Goal: Information Seeking & Learning: Learn about a topic

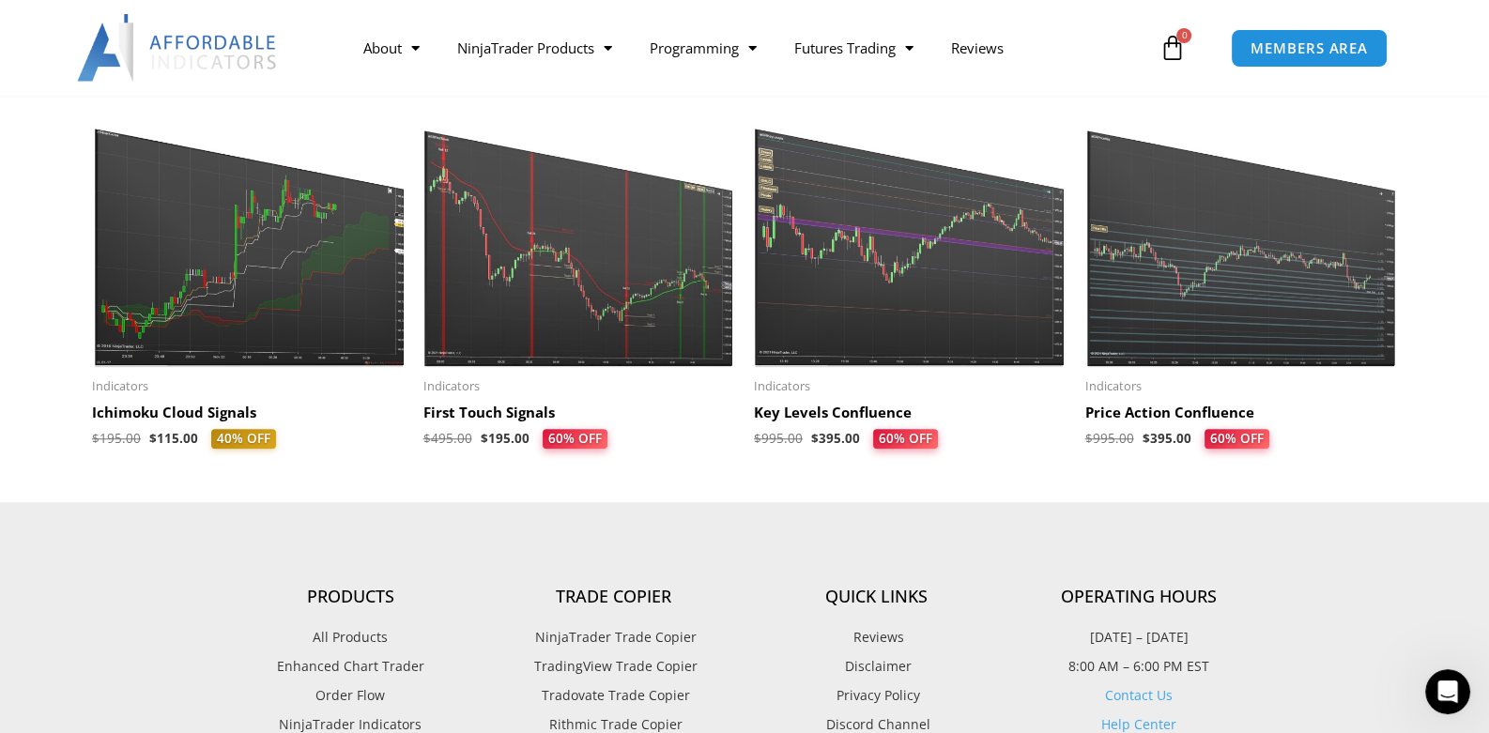
scroll to position [1877, 0]
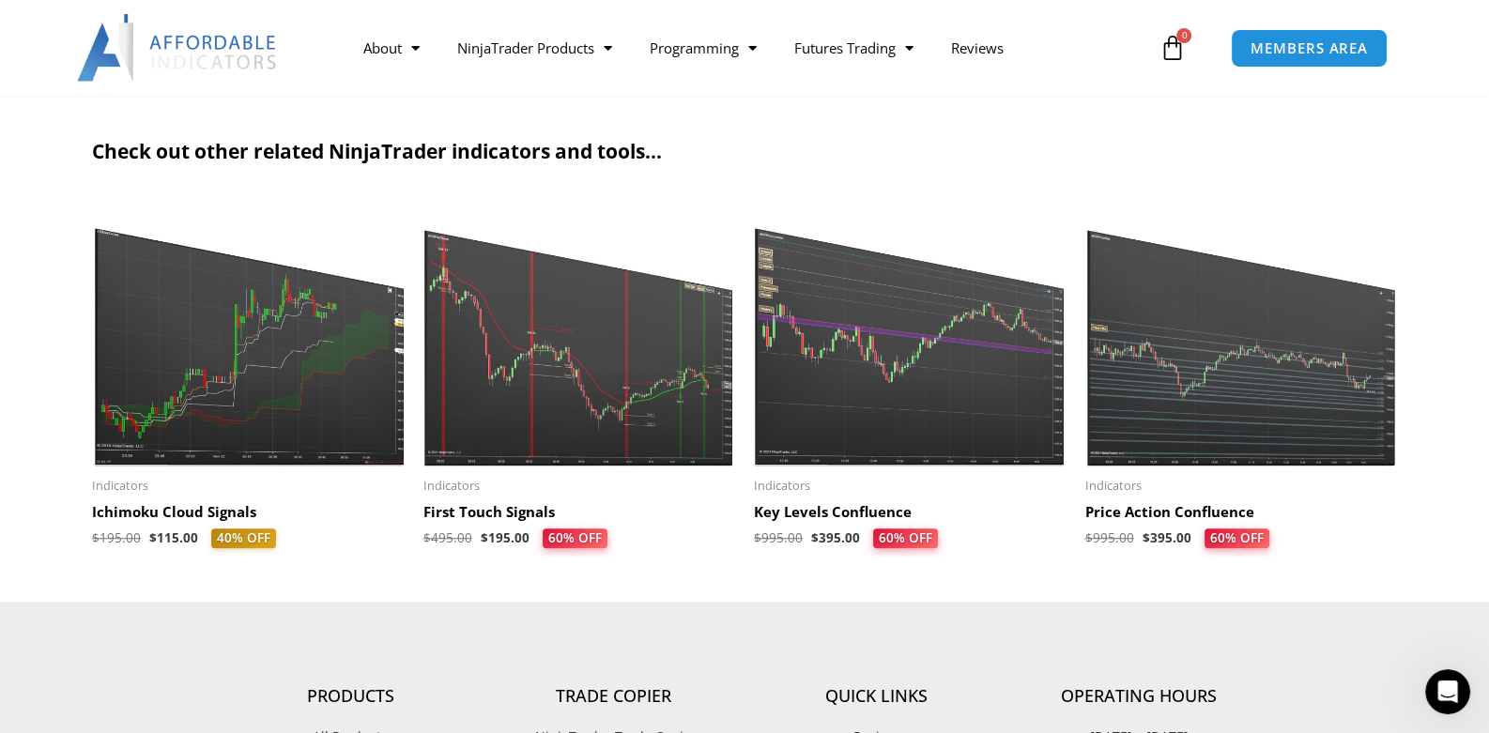
click at [587, 364] on img at bounding box center [579, 332] width 313 height 268
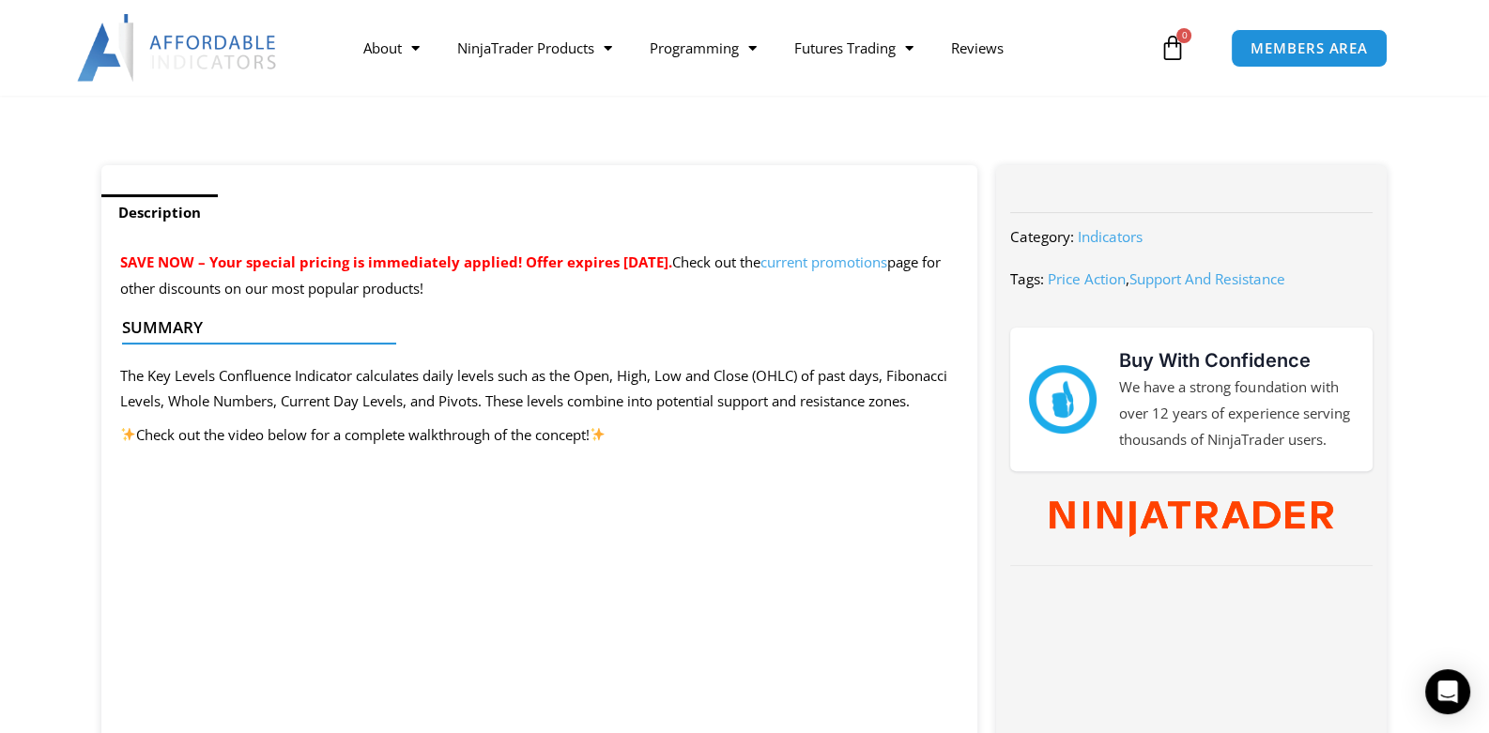
scroll to position [750, 0]
